Goal: Transaction & Acquisition: Subscribe to service/newsletter

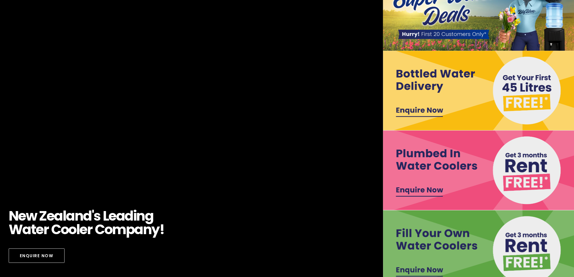
click at [449, 91] on img at bounding box center [479, 91] width 192 height 80
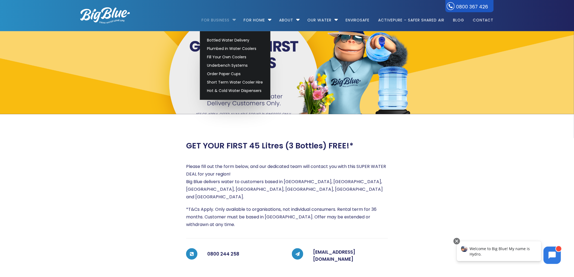
click at [212, 15] on link "For Business" at bounding box center [218, 17] width 32 height 35
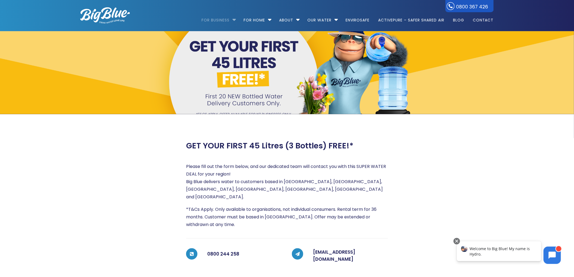
click at [213, 22] on link "For Business" at bounding box center [218, 17] width 32 height 35
click at [212, 20] on link "For Business" at bounding box center [218, 17] width 32 height 35
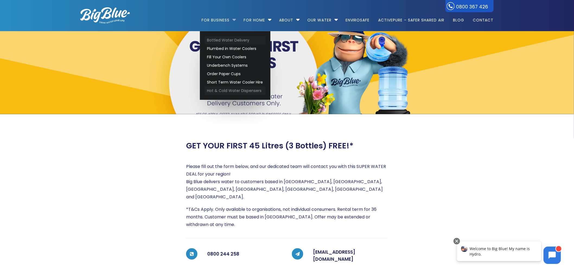
drag, startPoint x: 224, startPoint y: 41, endPoint x: 241, endPoint y: 92, distance: 53.7
click at [225, 41] on link "Bottled Water Delivery" at bounding box center [235, 40] width 61 height 8
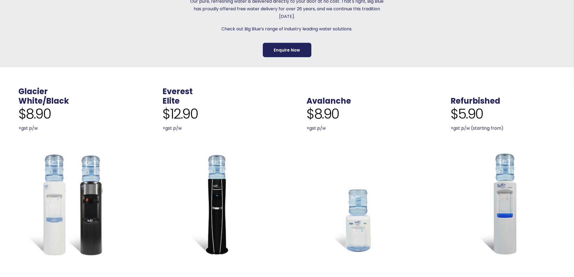
scroll to position [211, 0]
